Goal: Information Seeking & Learning: Learn about a topic

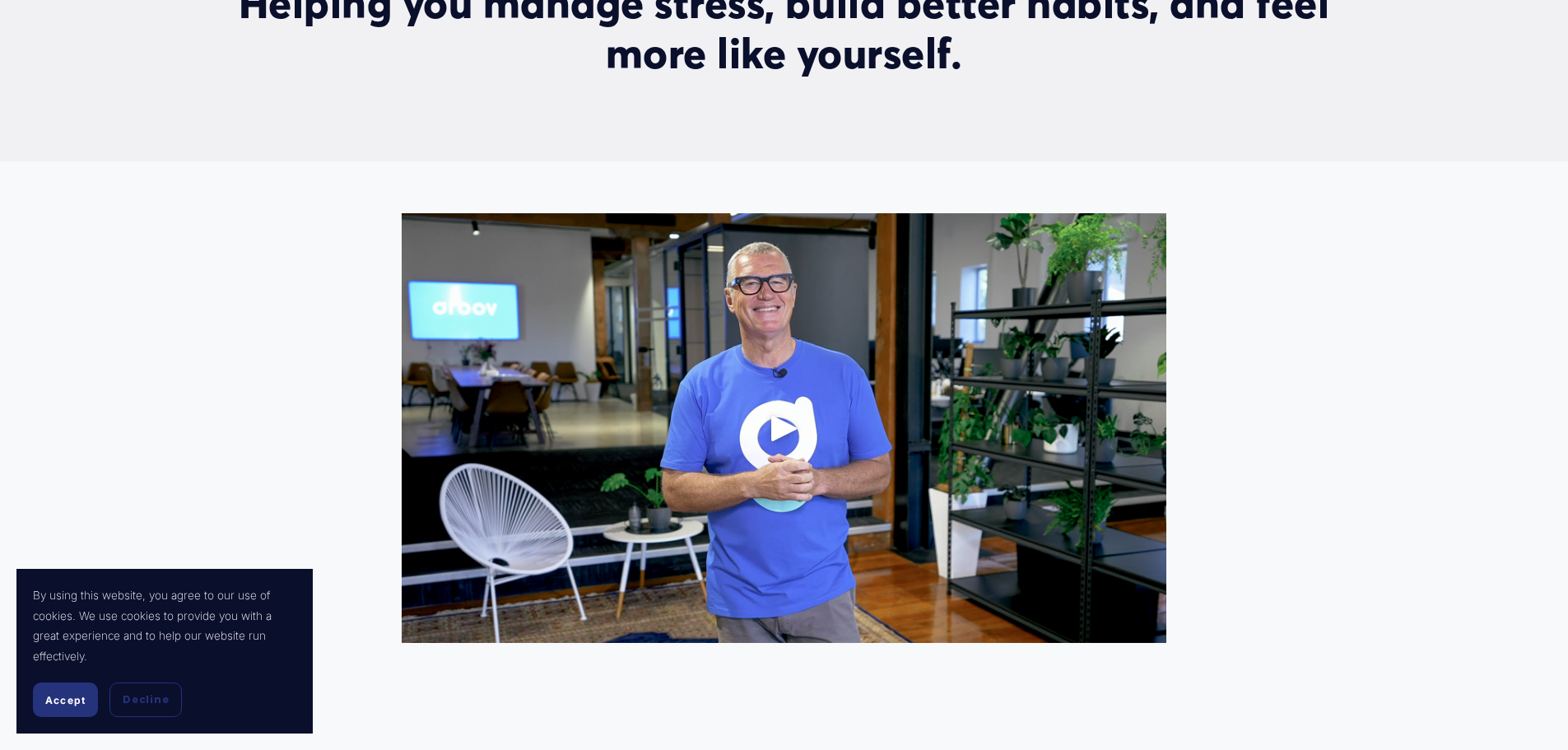
scroll to position [1071, 0]
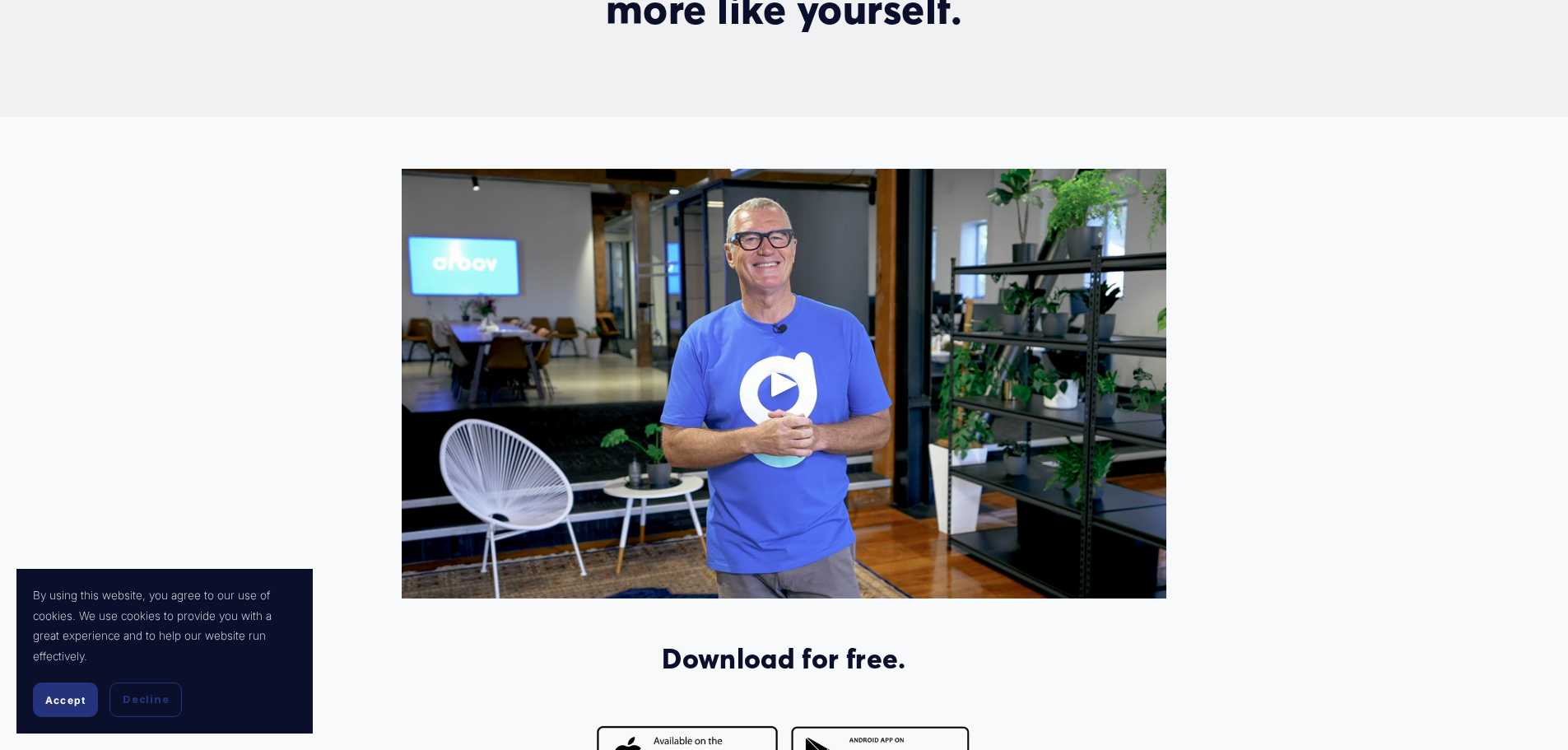
click at [60, 703] on span "Accept" at bounding box center [65, 700] width 41 height 12
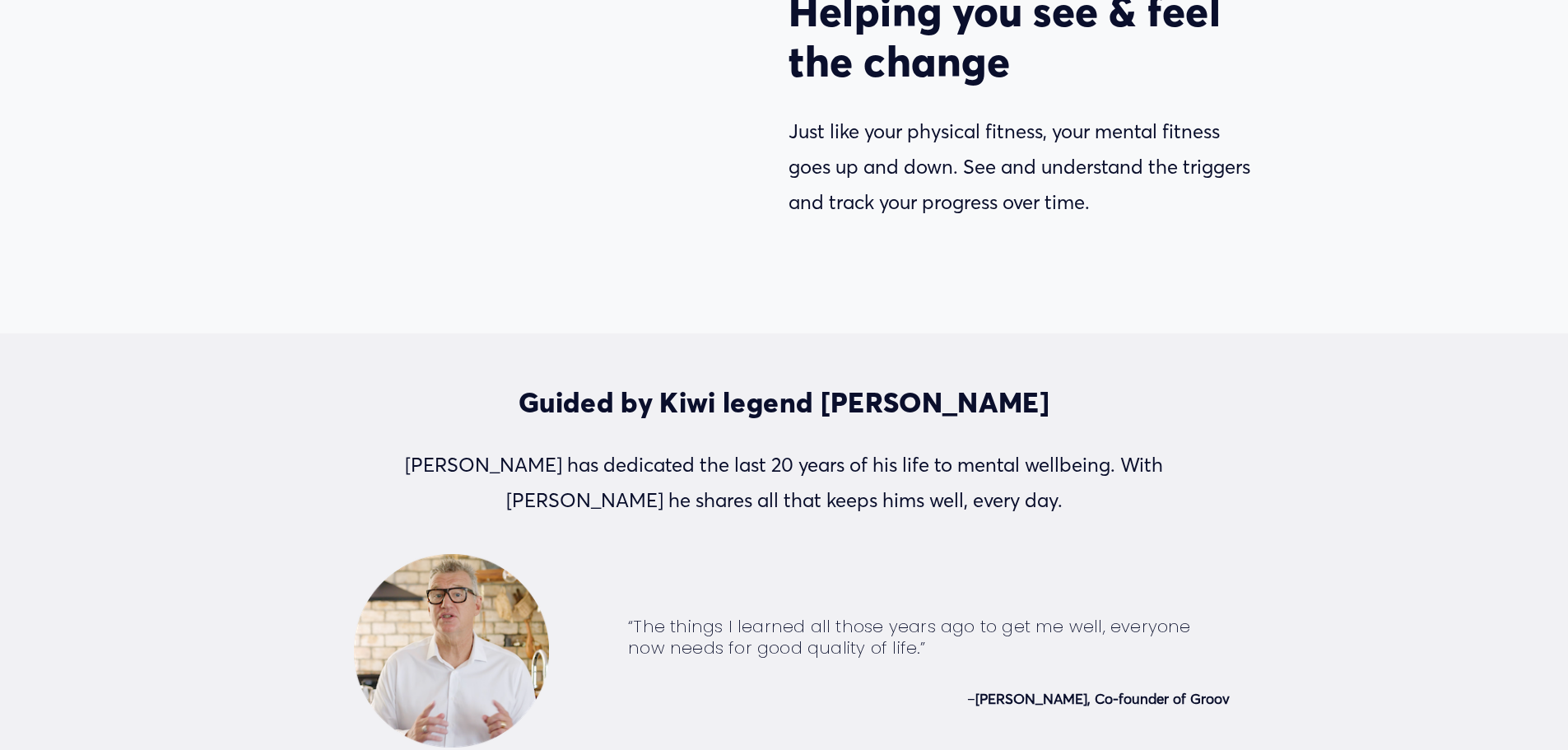
scroll to position [3788, 0]
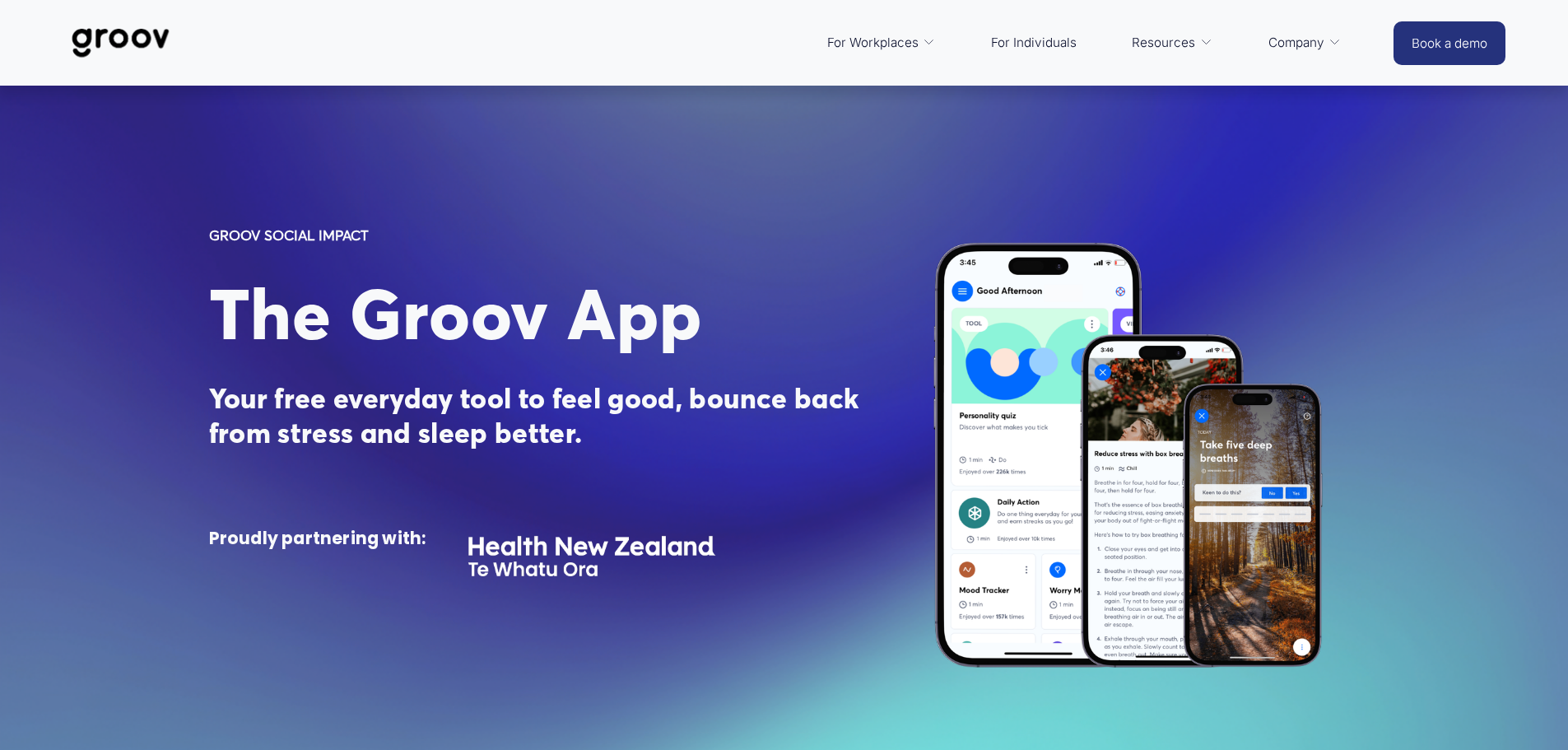
click at [873, 39] on span "For Workplaces" at bounding box center [873, 43] width 91 height 23
click at [0, 0] on span "Platform Overview" at bounding box center [0, 0] width 0 height 0
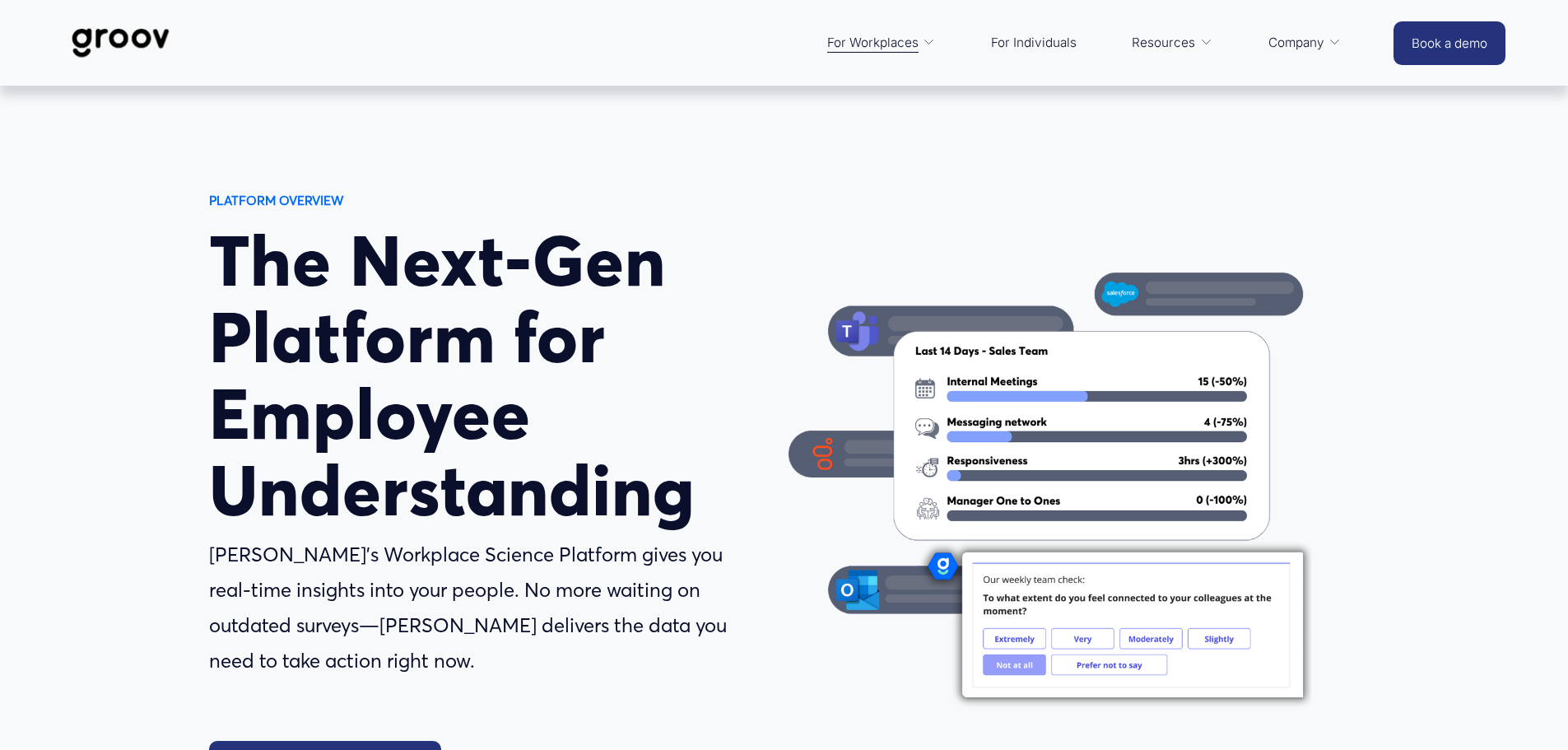
click at [0, 0] on link "Services" at bounding box center [0, 0] width 0 height 0
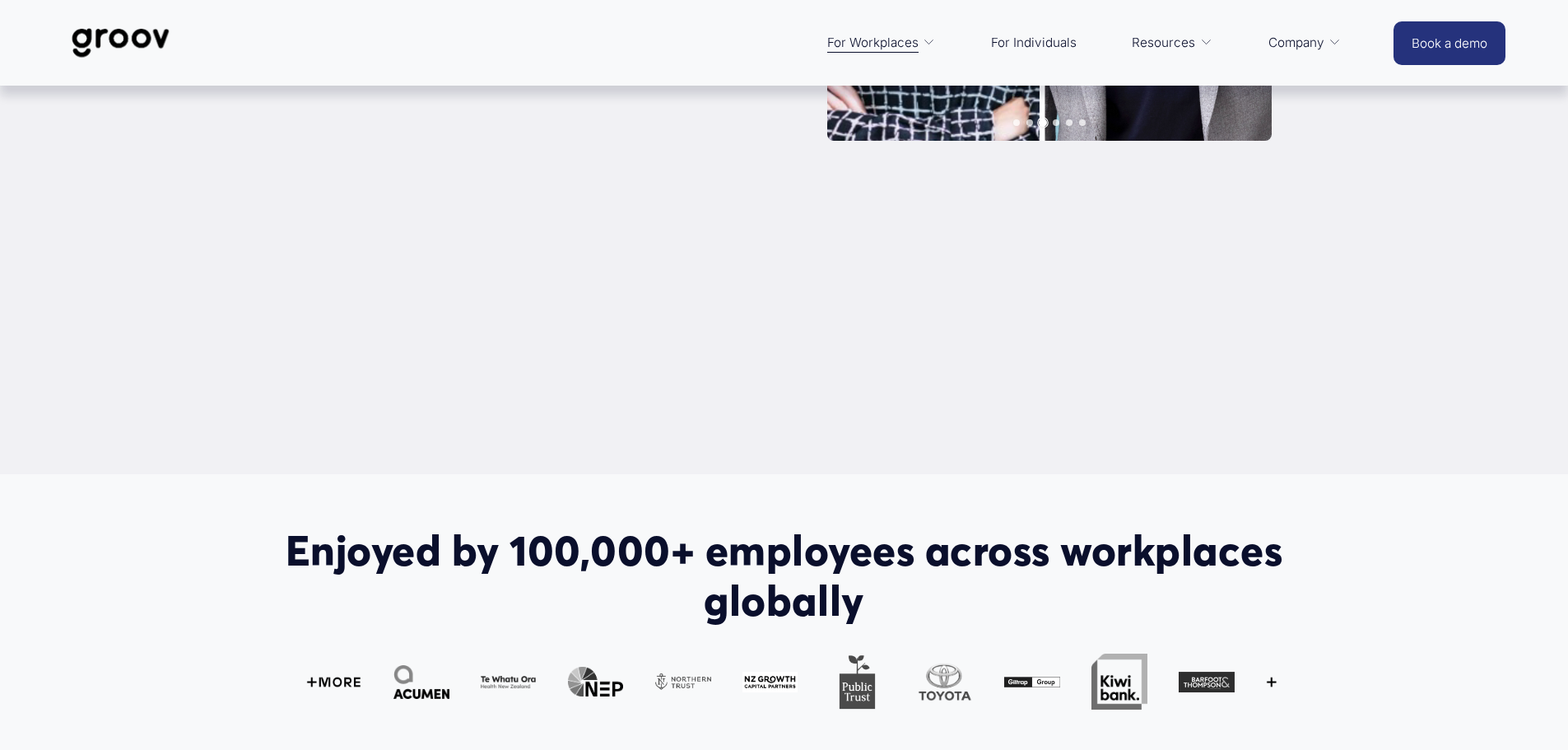
scroll to position [494, 0]
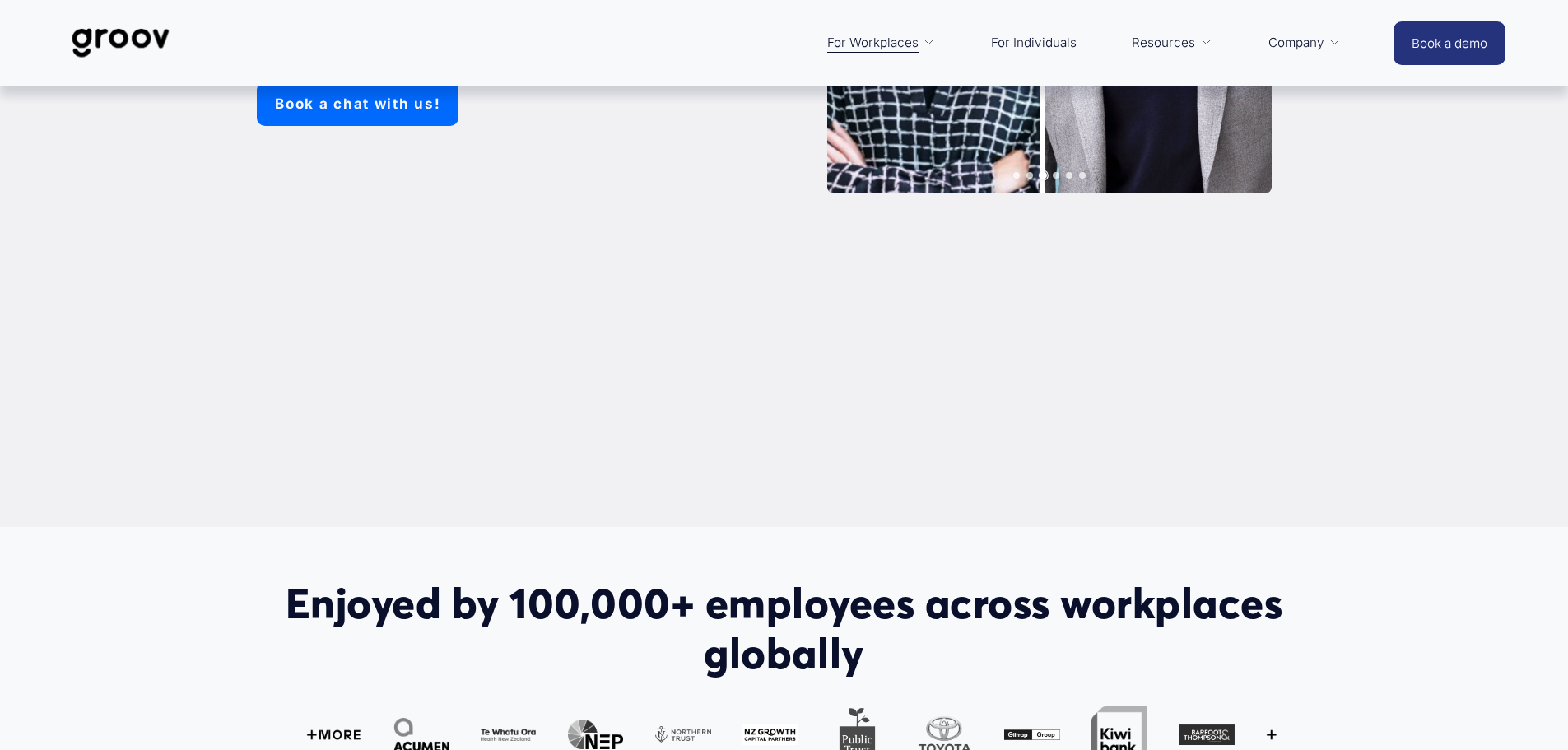
click at [1040, 41] on link "For Individuals" at bounding box center [1033, 43] width 102 height 40
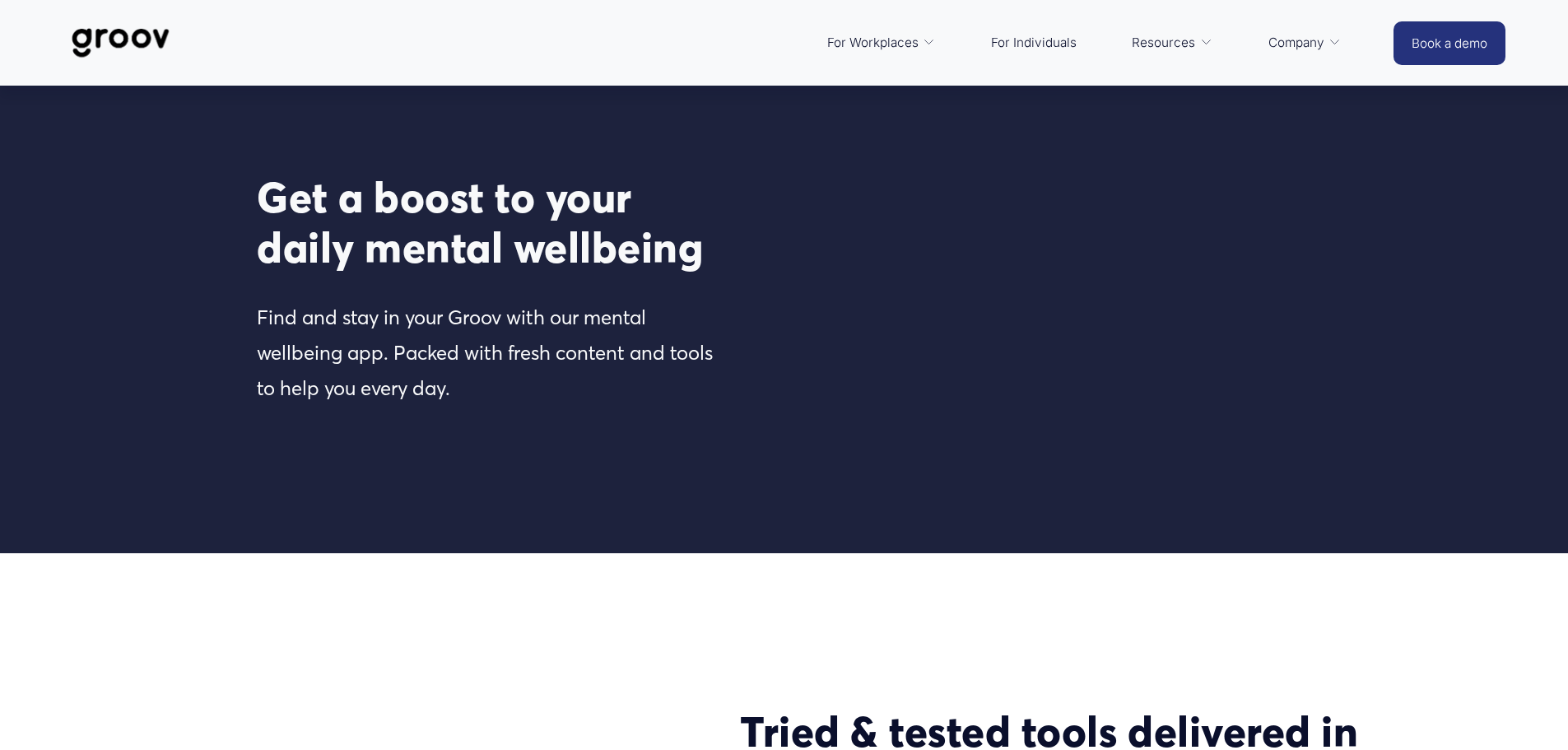
scroll to position [1894, 0]
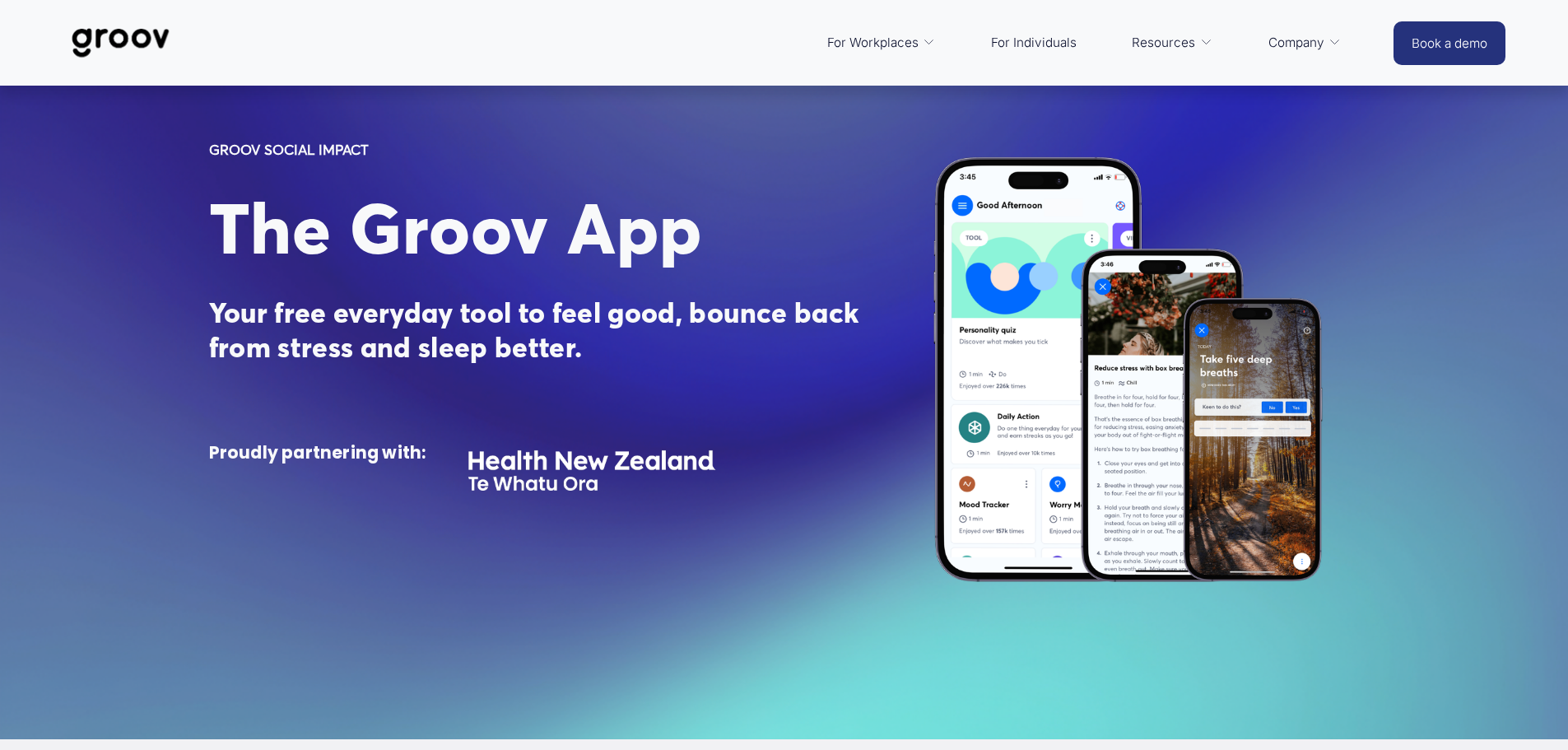
scroll to position [82, 0]
